Goal: Information Seeking & Learning: Stay updated

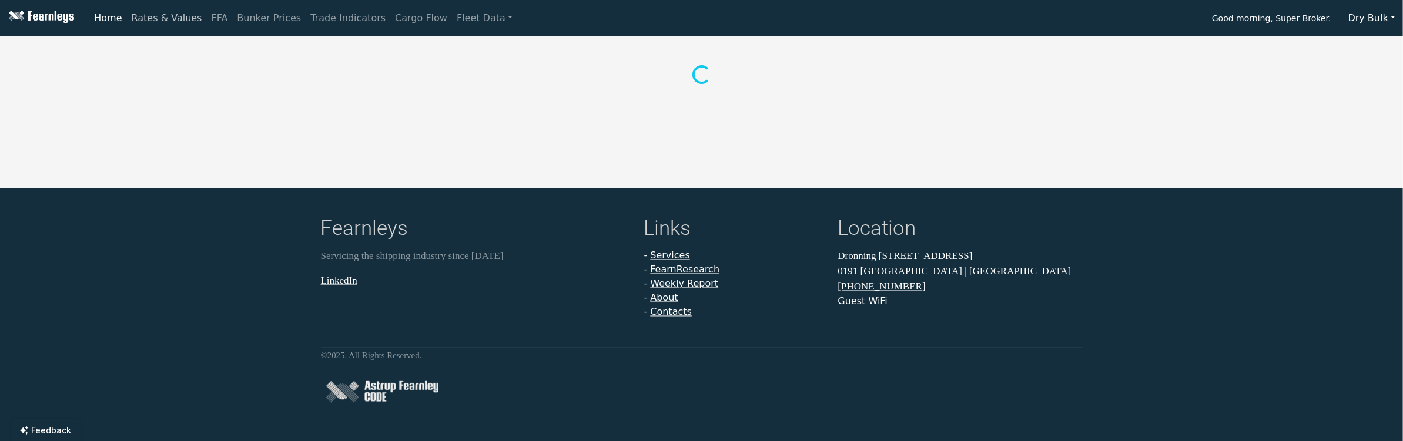
click at [138, 15] on link "Rates & Values" at bounding box center [167, 18] width 80 height 24
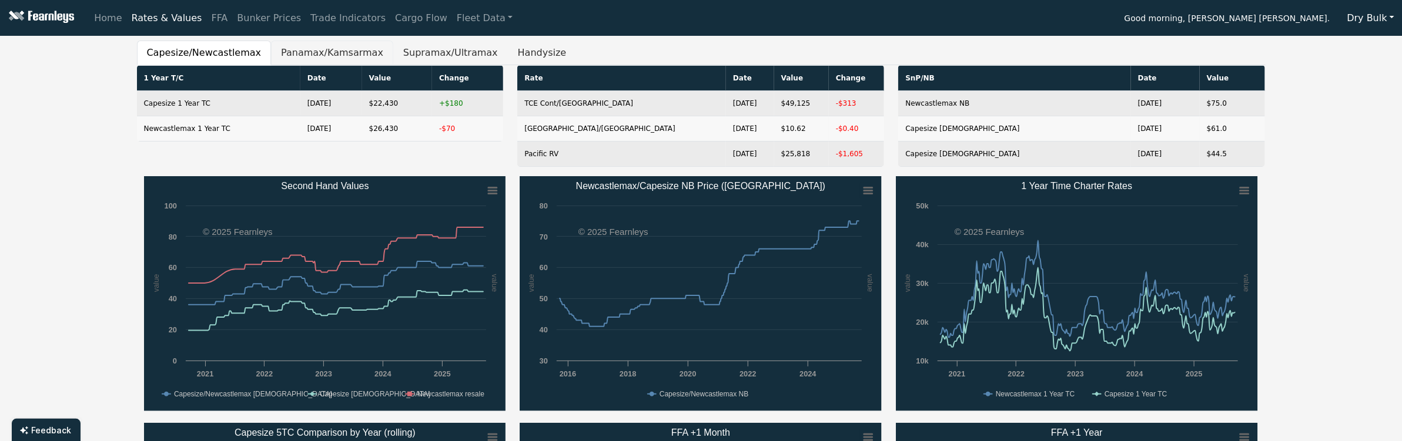
click at [286, 50] on button "Panamax/Kamsarmax" at bounding box center [332, 53] width 122 height 25
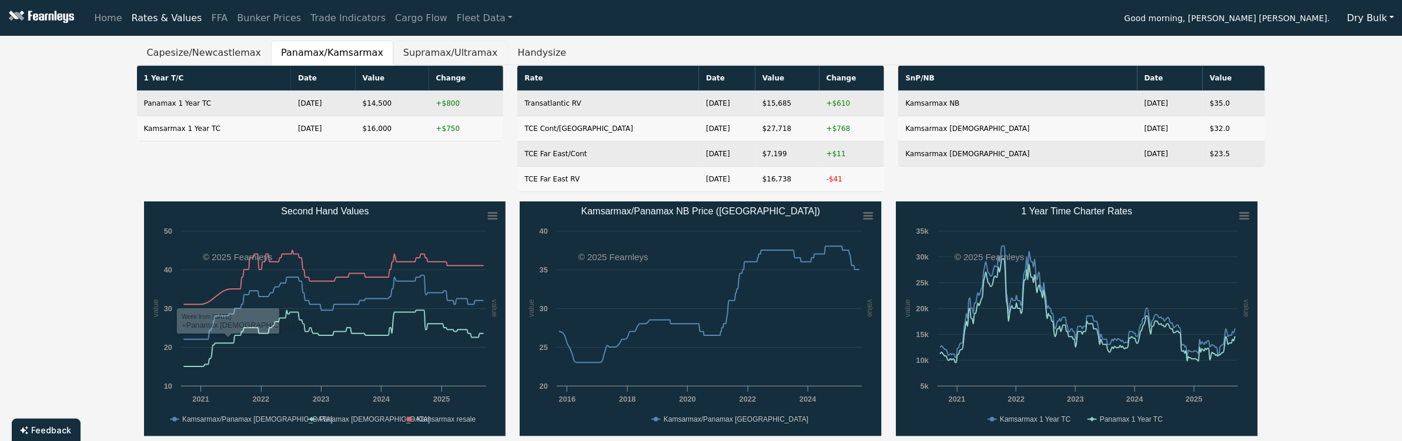
click at [416, 50] on button "Supramax/Ultramax" at bounding box center [450, 53] width 115 height 25
